Goal: Transaction & Acquisition: Purchase product/service

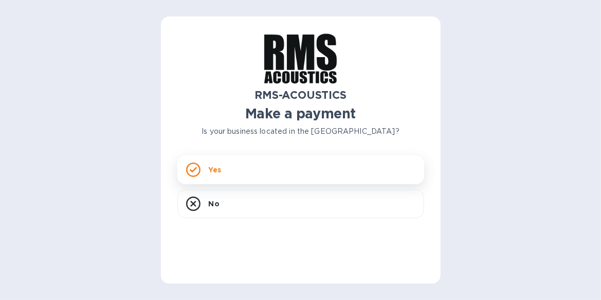
click at [212, 174] on p "Yes" at bounding box center [215, 170] width 12 height 10
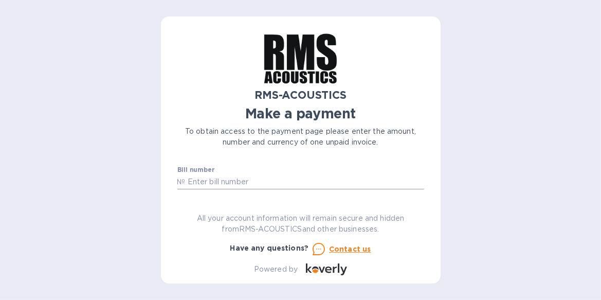
click at [212, 183] on input "text" at bounding box center [305, 181] width 239 height 15
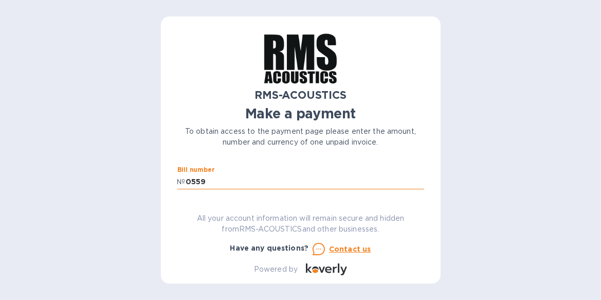
scroll to position [26, 0]
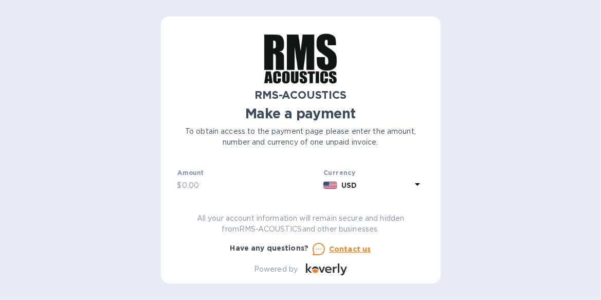
type input "0559"
click at [212, 181] on input "text" at bounding box center [251, 184] width 138 height 15
type input "613"
click at [208, 186] on input "text" at bounding box center [300, 187] width 247 height 15
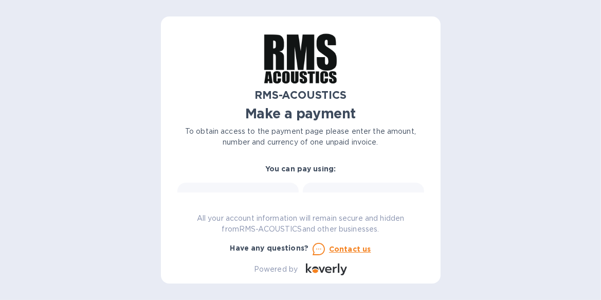
scroll to position [106, 0]
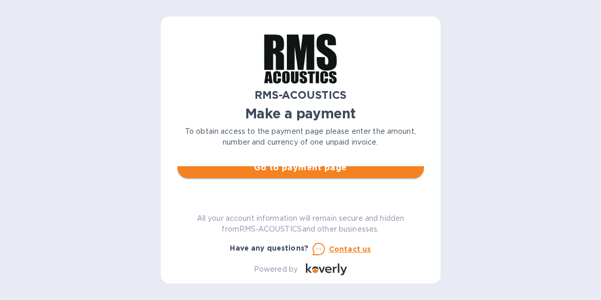
type input "[GEOGRAPHIC_DATA][DEMOGRAPHIC_DATA]"
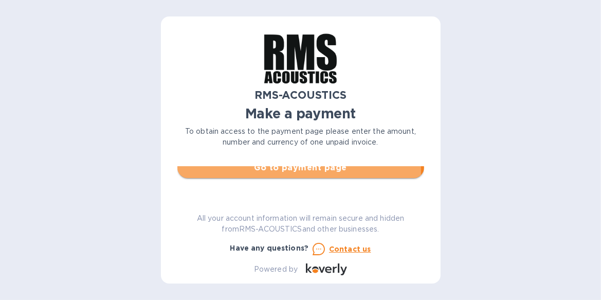
click at [284, 171] on span "Go to payment page" at bounding box center [301, 167] width 230 height 12
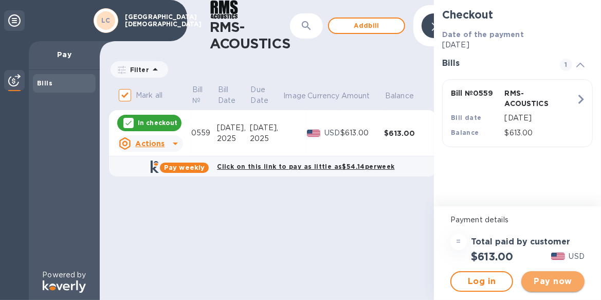
click at [554, 280] on span "Pay now" at bounding box center [553, 281] width 46 height 12
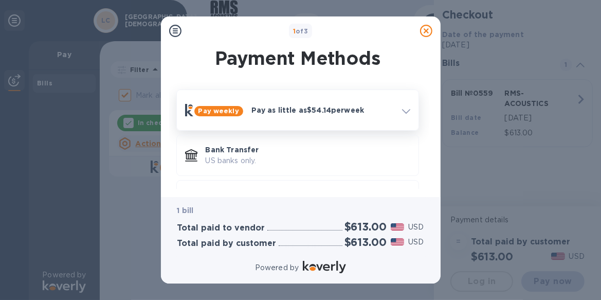
click at [402, 115] on span at bounding box center [406, 110] width 8 height 10
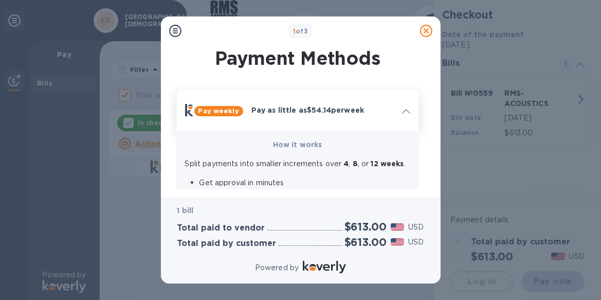
click at [402, 115] on span at bounding box center [406, 110] width 8 height 10
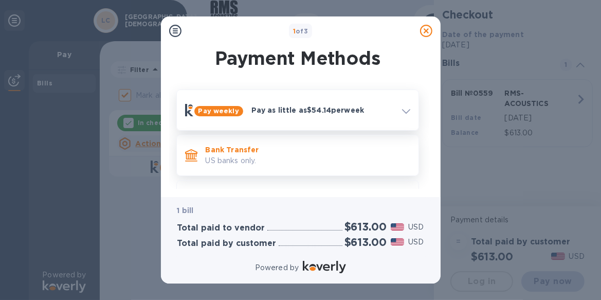
click at [259, 158] on p "US banks only." at bounding box center [308, 160] width 205 height 11
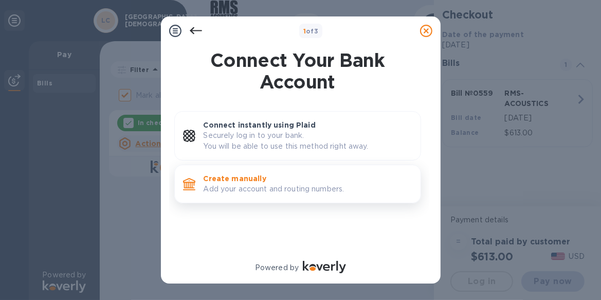
click at [247, 178] on p "Create manually" at bounding box center [308, 178] width 209 height 10
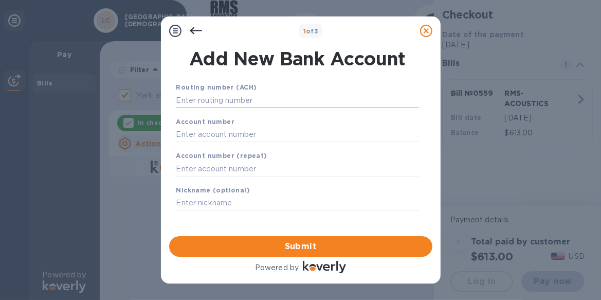
click at [247, 103] on input "text" at bounding box center [297, 100] width 243 height 15
click at [243, 136] on input "text" at bounding box center [297, 134] width 243 height 15
type input "153598989843"
click at [233, 172] on input "text" at bounding box center [297, 168] width 243 height 15
type input "153598989843"
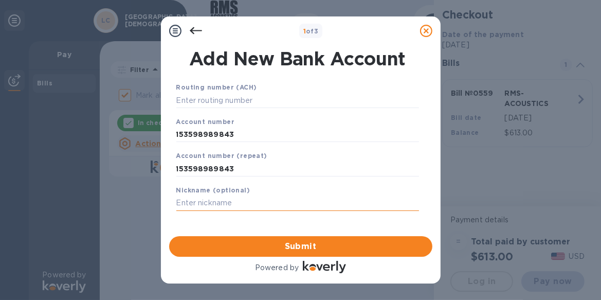
click at [228, 206] on input "text" at bounding box center [297, 202] width 243 height 15
type input "Lighthouse General checking"
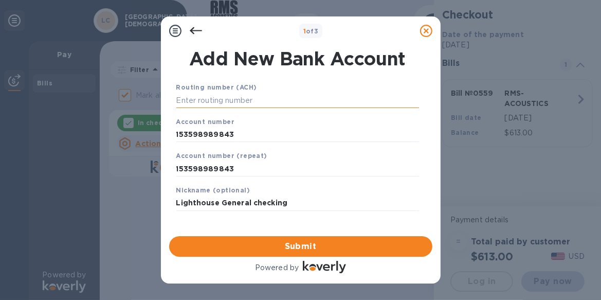
click at [270, 99] on input "text" at bounding box center [297, 100] width 243 height 15
click at [235, 102] on input "text" at bounding box center [297, 100] width 243 height 15
paste input "125000105"
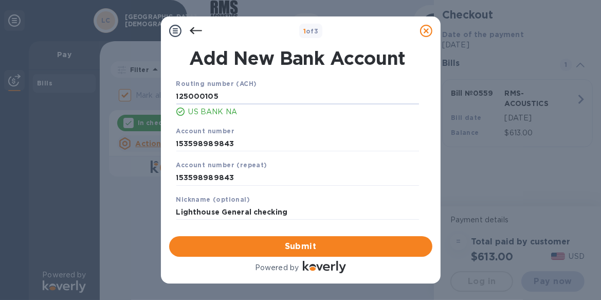
scroll to position [4, 0]
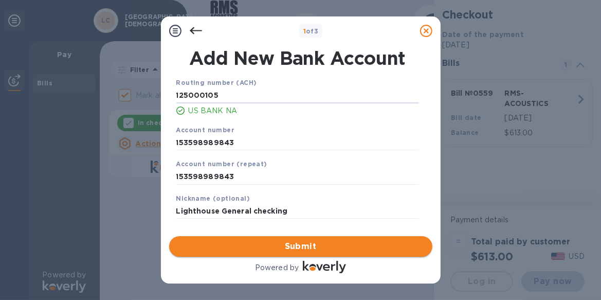
type input "125000105"
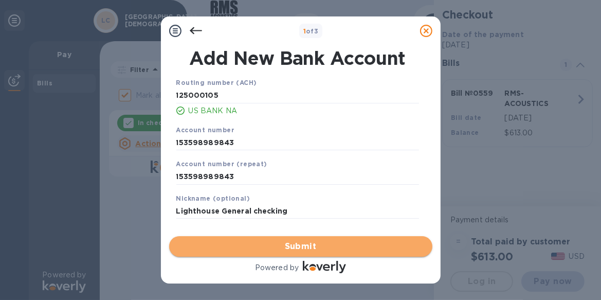
click at [303, 247] on span "Submit" at bounding box center [300, 246] width 247 height 12
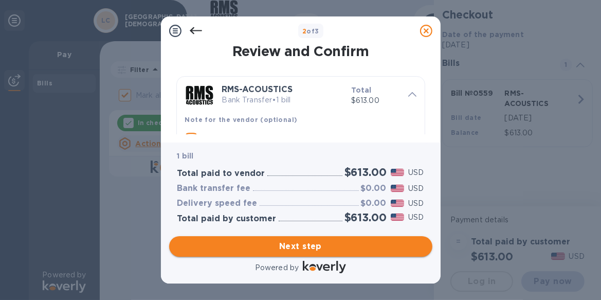
click at [297, 244] on span "Next step" at bounding box center [300, 246] width 247 height 12
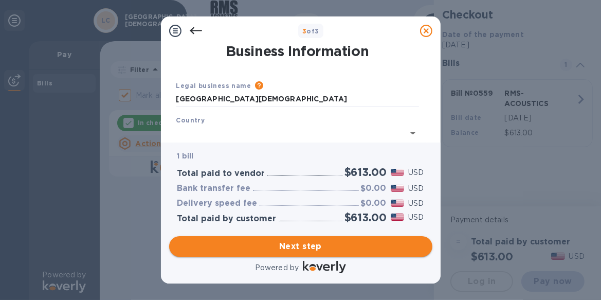
type input "[GEOGRAPHIC_DATA]"
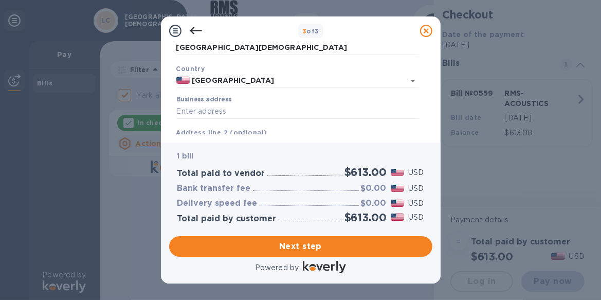
scroll to position [103, 0]
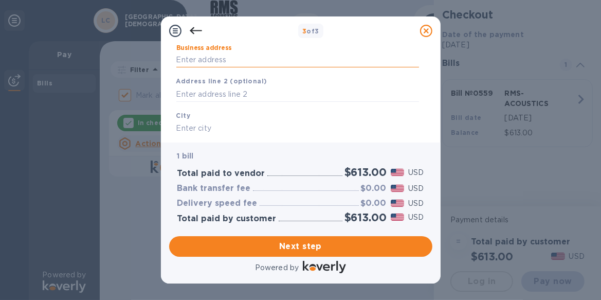
click at [264, 65] on input "Business address" at bounding box center [297, 59] width 243 height 15
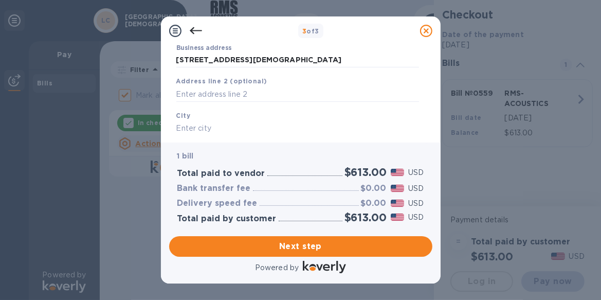
type input "[STREET_ADDRESS]"
type input "Puyallup"
type input "WA"
type input "98373"
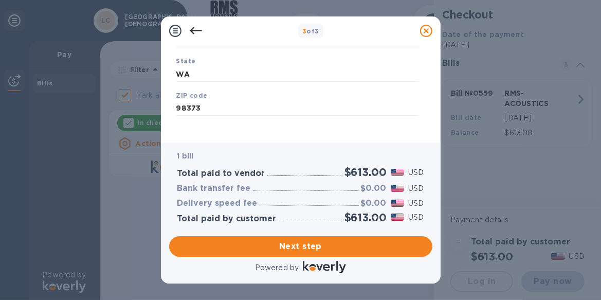
scroll to position [197, 0]
click at [302, 244] on span "Next step" at bounding box center [300, 246] width 247 height 12
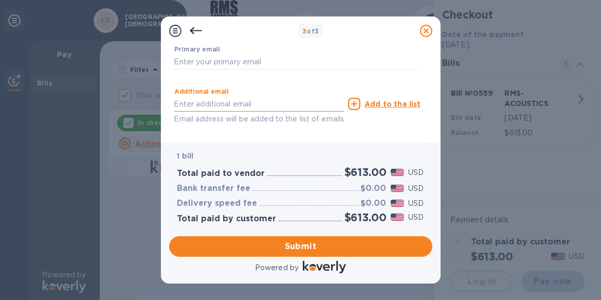
click at [302, 104] on input "text" at bounding box center [259, 103] width 170 height 15
type input "[PERSON_NAME][EMAIL_ADDRESS][DOMAIN_NAME]"
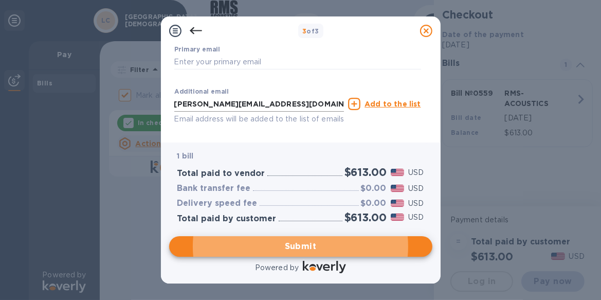
scroll to position [146, 0]
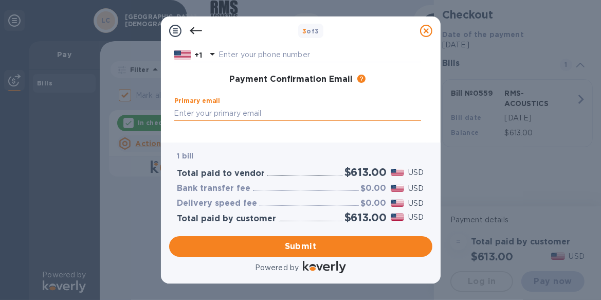
click at [292, 114] on input "text" at bounding box center [297, 112] width 247 height 15
type input "[PERSON_NAME][EMAIL_ADDRESS][DOMAIN_NAME]"
type input "[PERSON_NAME]"
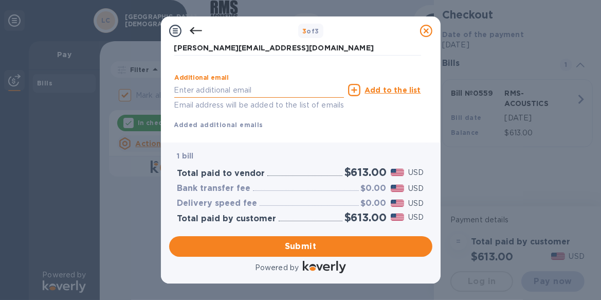
scroll to position [249, 0]
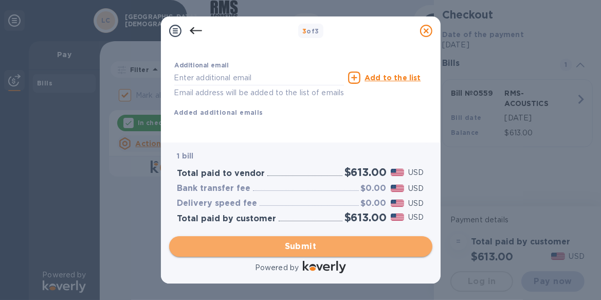
click at [316, 243] on span "Submit" at bounding box center [300, 246] width 247 height 12
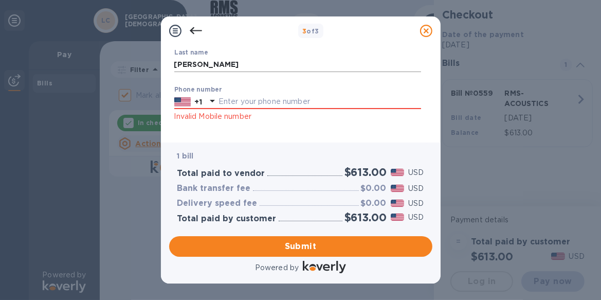
scroll to position [95, 0]
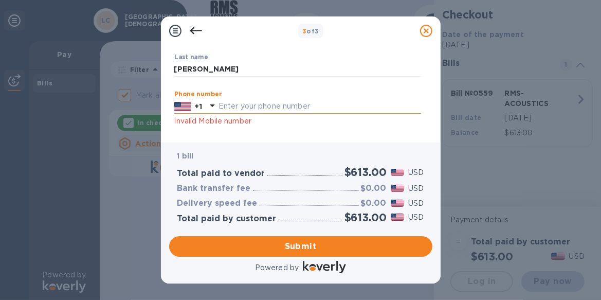
click at [283, 108] on input "text" at bounding box center [320, 106] width 203 height 15
type input "2538482028"
type input "[PERSON_NAME][EMAIL_ADDRESS][DOMAIN_NAME]"
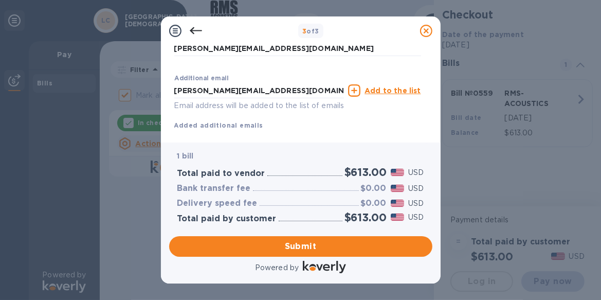
scroll to position [249, 0]
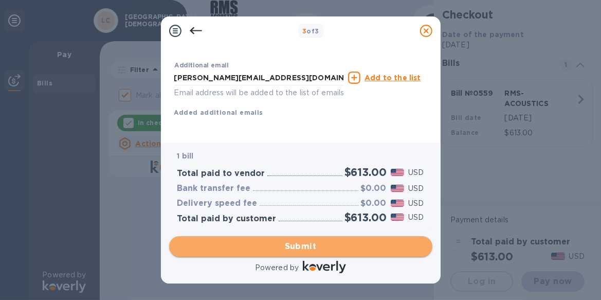
click at [312, 246] on span "Submit" at bounding box center [300, 246] width 247 height 12
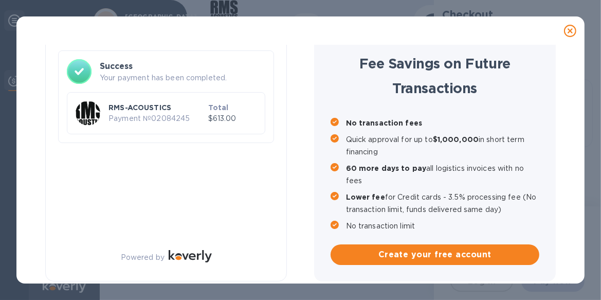
checkbox input "false"
